Goal: Transaction & Acquisition: Purchase product/service

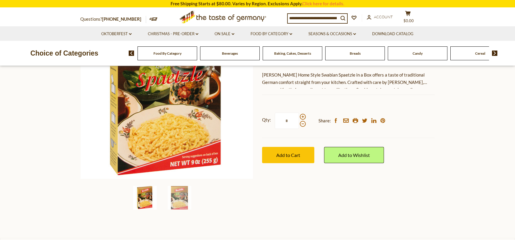
scroll to position [97, 0]
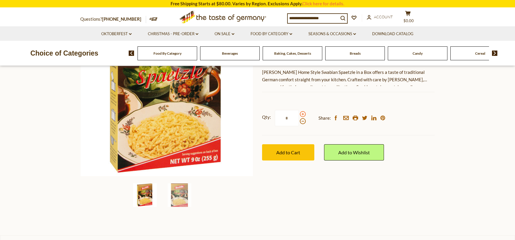
click at [305, 117] on span at bounding box center [303, 114] width 6 height 6
click at [299, 126] on input "*" at bounding box center [287, 118] width 24 height 16
click at [304, 124] on span at bounding box center [303, 121] width 6 height 6
click at [299, 126] on input "*" at bounding box center [287, 118] width 24 height 16
click at [304, 117] on span at bounding box center [303, 114] width 6 height 6
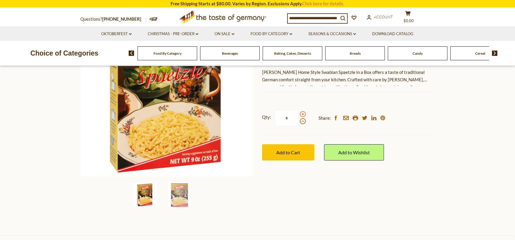
click at [299, 126] on input "*" at bounding box center [287, 118] width 24 height 16
type input "*"
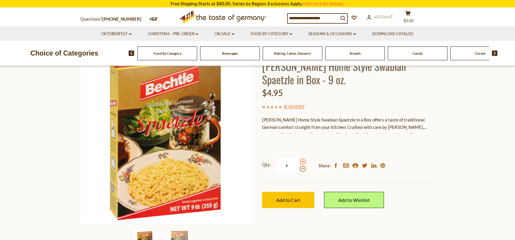
scroll to position [49, 0]
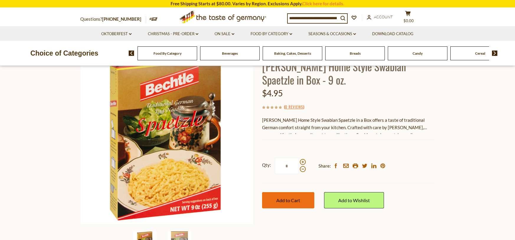
click at [292, 208] on button "Add to Cart" at bounding box center [288, 200] width 52 height 16
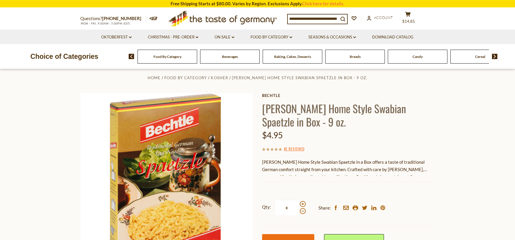
scroll to position [0, 0]
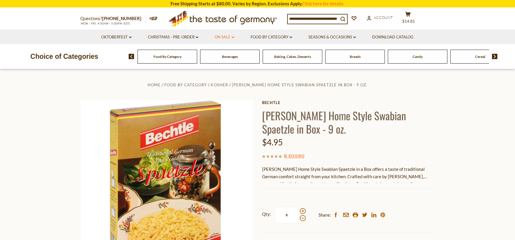
click at [228, 37] on link "On Sale dropdown_arrow" at bounding box center [225, 37] width 20 height 6
click at [217, 55] on link "All On Sale" at bounding box center [221, 52] width 21 height 5
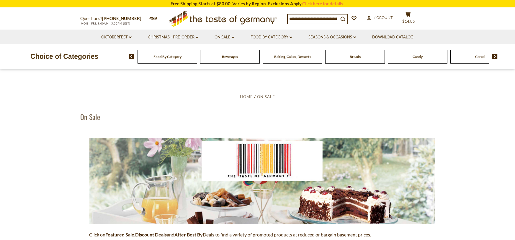
click at [158, 56] on span "Food By Category" at bounding box center [167, 56] width 28 height 4
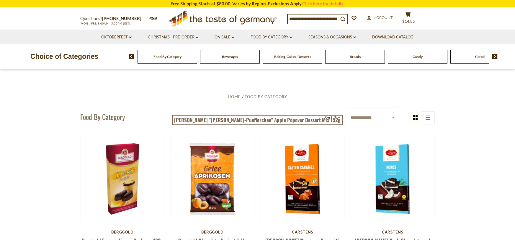
click at [288, 57] on span "Baking, Cakes, Desserts" at bounding box center [292, 56] width 37 height 4
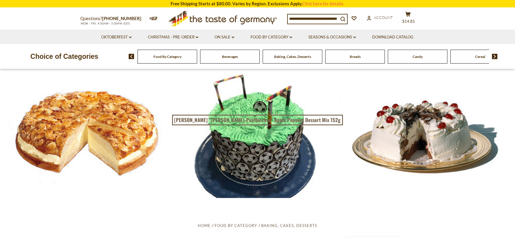
click at [352, 56] on span "Breads" at bounding box center [355, 56] width 11 height 4
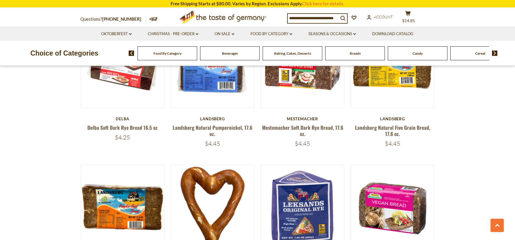
scroll to position [380, 0]
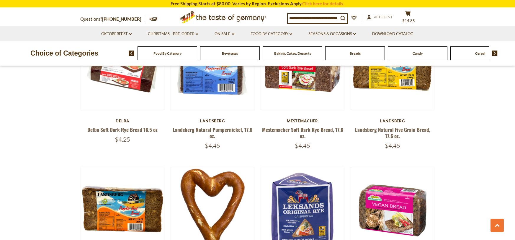
click at [420, 52] on span "Candy" at bounding box center [418, 53] width 10 height 4
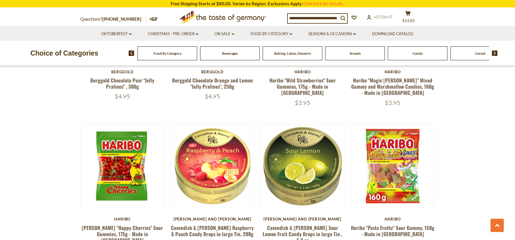
scroll to position [437, 0]
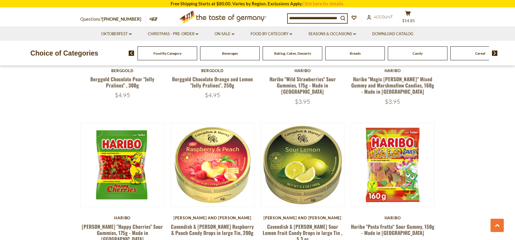
click at [502, 53] on div "Food By Category [GEOGRAPHIC_DATA] Baking, Cakes, Desserts Breads Candy Cereal …" at bounding box center [322, 53] width 386 height 14
click at [494, 54] on img at bounding box center [495, 52] width 6 height 5
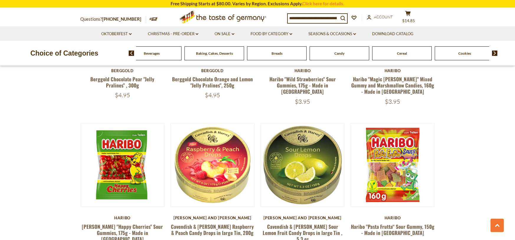
click at [471, 54] on span "Cookies" at bounding box center [464, 53] width 13 height 4
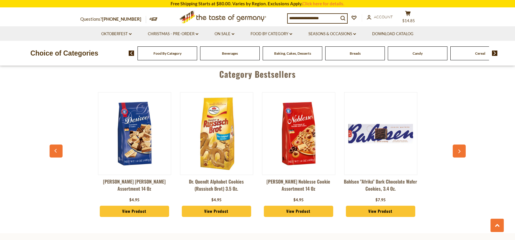
scroll to position [1564, 0]
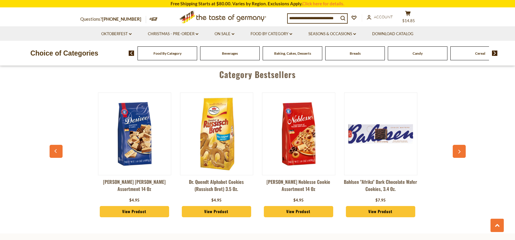
click at [283, 12] on link at bounding box center [282, 4] width 13 height 13
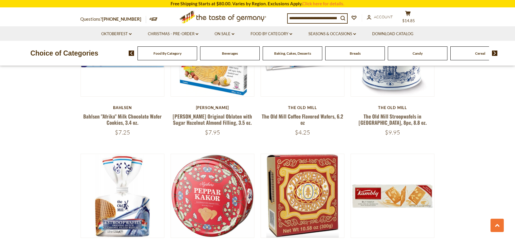
scroll to position [683, 0]
click at [397, 126] on link "The Old Mill Stroopwafels in Tin, 8pc, 8.8 oz." at bounding box center [393, 119] width 68 height 14
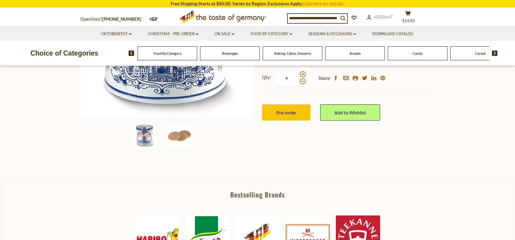
scroll to position [156, 0]
click at [178, 145] on img at bounding box center [180, 136] width 24 height 24
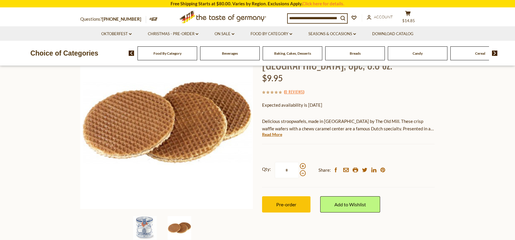
scroll to position [65, 0]
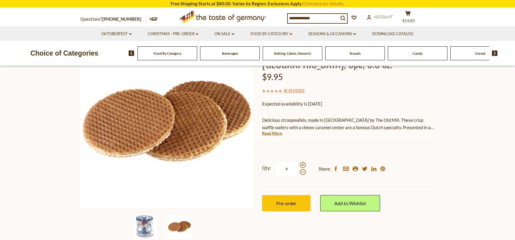
click at [140, 232] on img at bounding box center [145, 227] width 24 height 24
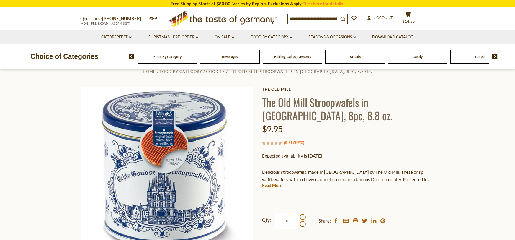
scroll to position [0, 0]
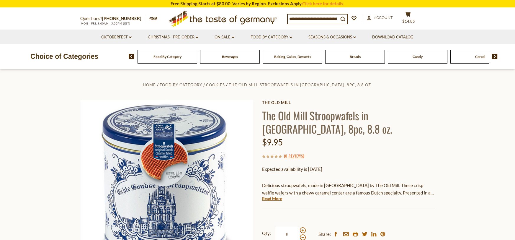
click at [126, 57] on span at bounding box center [129, 56] width 10 height 5
click at [157, 57] on span "Food By Category" at bounding box center [167, 56] width 28 height 4
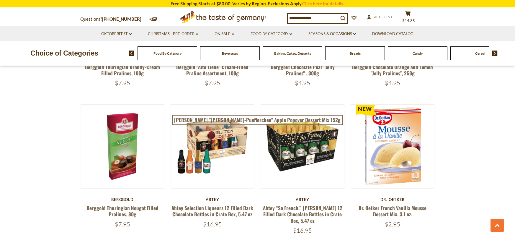
scroll to position [322, 0]
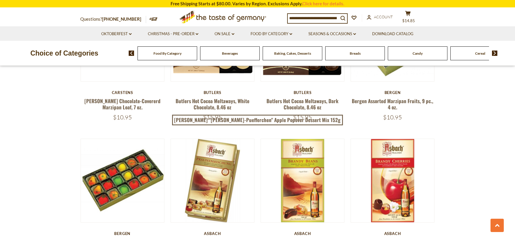
scroll to position [863, 0]
click at [294, 110] on link "Butlers Hot Cocoa Meltaways, Dark Chocolate, 8.46 oz" at bounding box center [302, 104] width 72 height 14
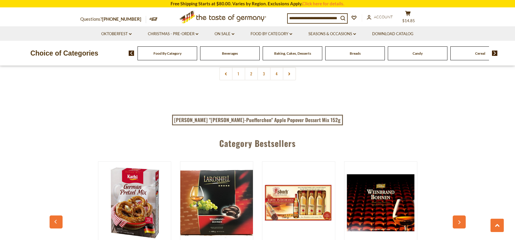
scroll to position [1384, 0]
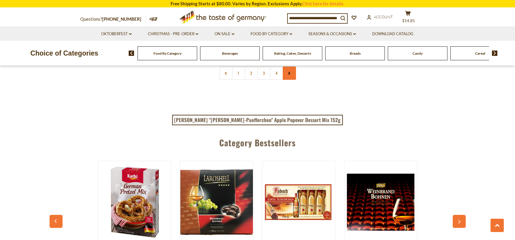
click at [289, 75] on use at bounding box center [289, 73] width 2 height 3
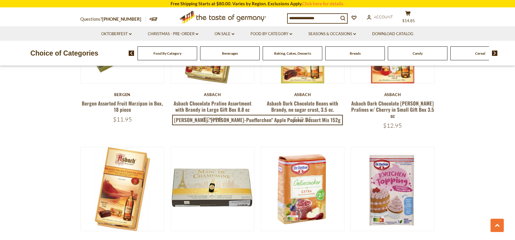
scroll to position [999, 0]
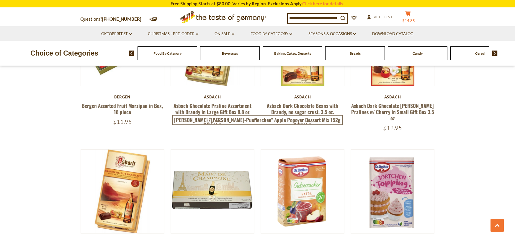
click at [414, 18] on span "$14.85" at bounding box center [408, 20] width 13 height 5
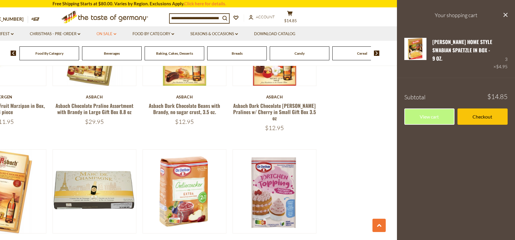
click at [105, 31] on link "On Sale dropdown_arrow" at bounding box center [106, 34] width 20 height 6
click at [103, 52] on link "All On Sale" at bounding box center [103, 49] width 21 height 5
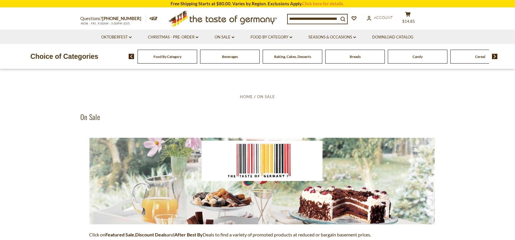
click at [17, 201] on section "**********" at bounding box center [257, 232] width 515 height 326
click at [269, 39] on link "Food By Category dropdown_arrow" at bounding box center [272, 37] width 42 height 6
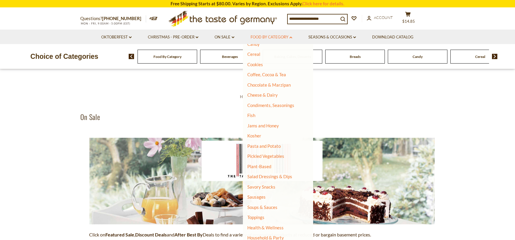
scroll to position [79, 0]
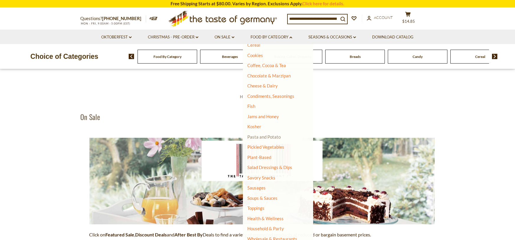
click at [261, 137] on link "Pasta and Potato" at bounding box center [263, 136] width 33 height 5
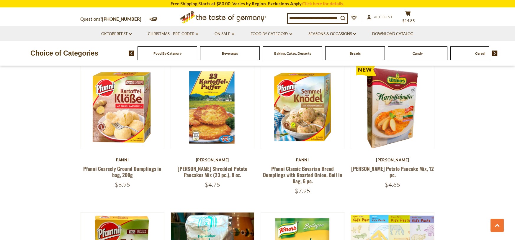
scroll to position [342, 0]
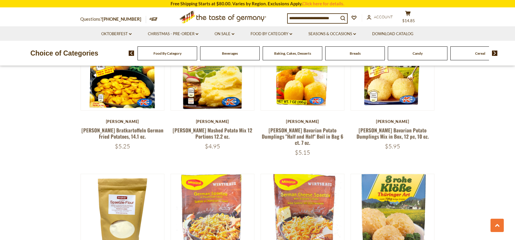
scroll to position [815, 0]
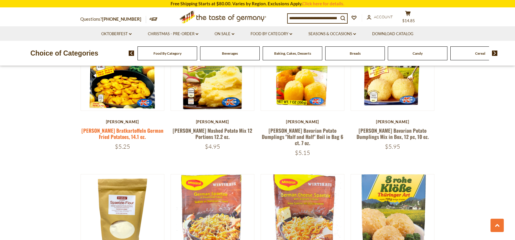
click at [120, 140] on link "[PERSON_NAME] Bratkartoffeln German Fried Potatoes, 14.1 oz." at bounding box center [122, 134] width 82 height 14
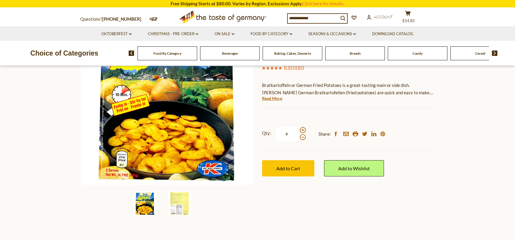
scroll to position [87, 0]
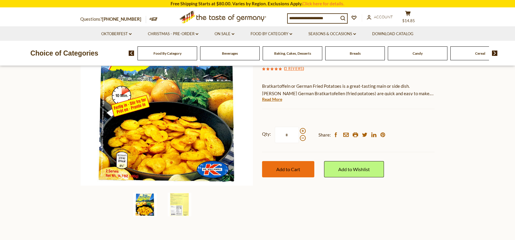
click at [283, 172] on span "Add to Cart" at bounding box center [288, 169] width 24 height 6
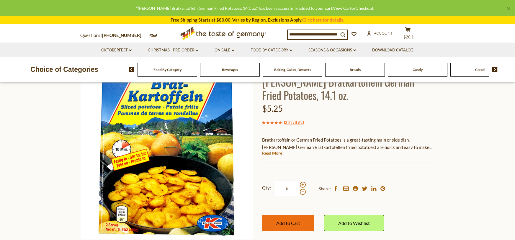
scroll to position [35, 0]
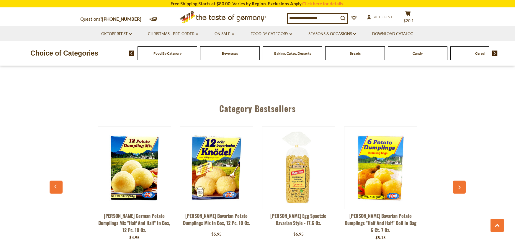
scroll to position [1536, 0]
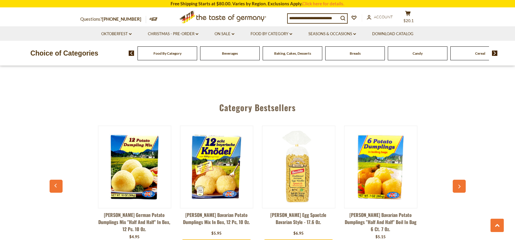
click at [277, 40] on icon at bounding box center [277, 38] width 4 height 3
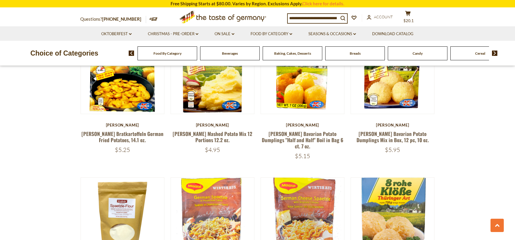
scroll to position [810, 0]
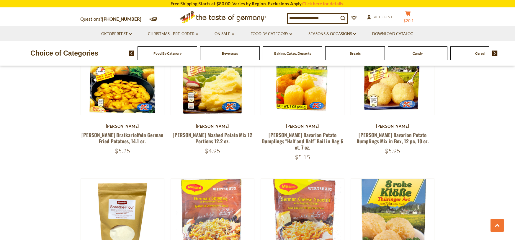
click at [414, 19] on button "cart $20.1" at bounding box center [408, 18] width 18 height 15
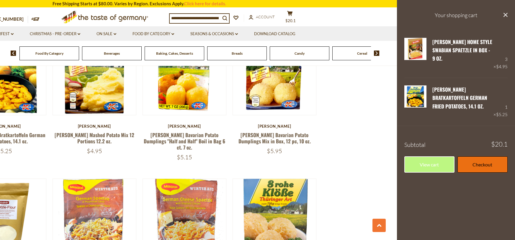
click at [495, 167] on link "Checkout" at bounding box center [482, 164] width 50 height 16
